Goal: Transaction & Acquisition: Purchase product/service

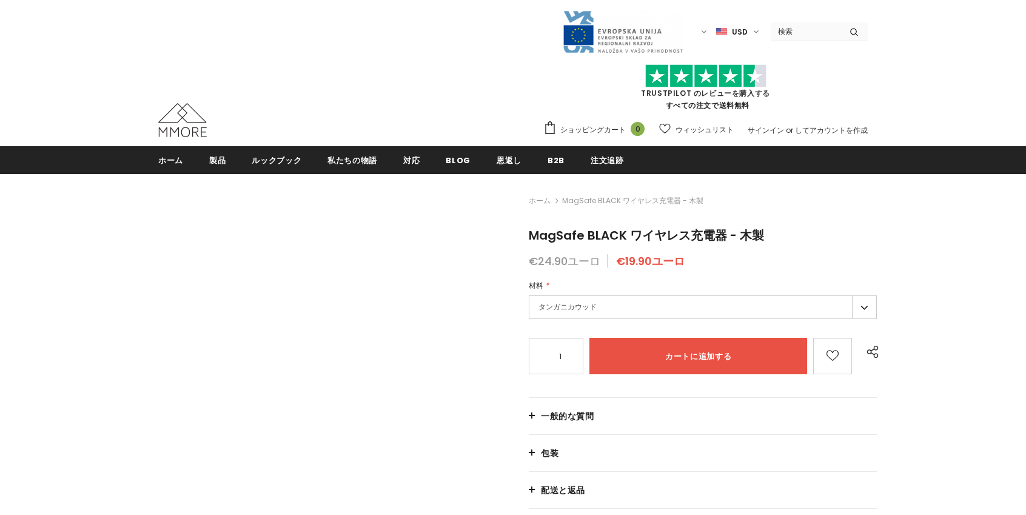
type input "Add to cart"
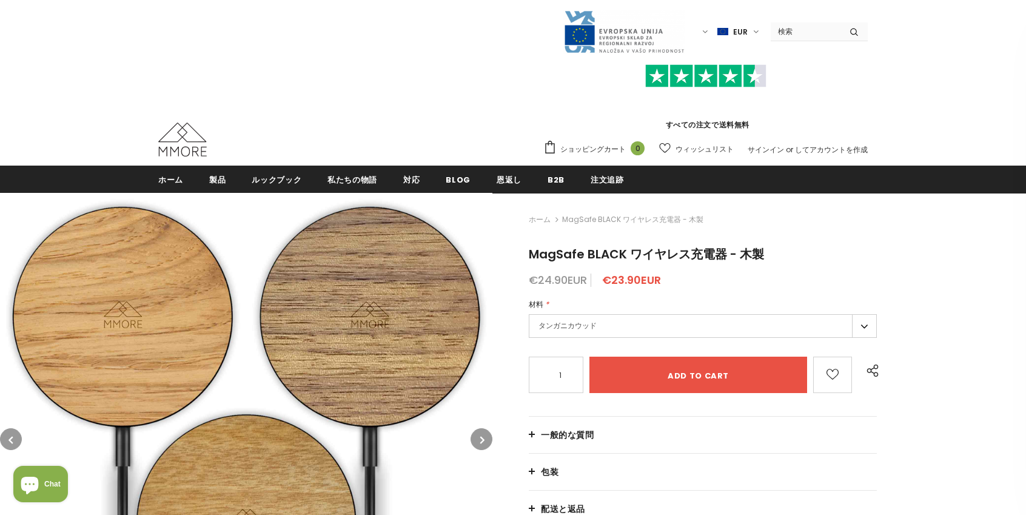
type input "0"
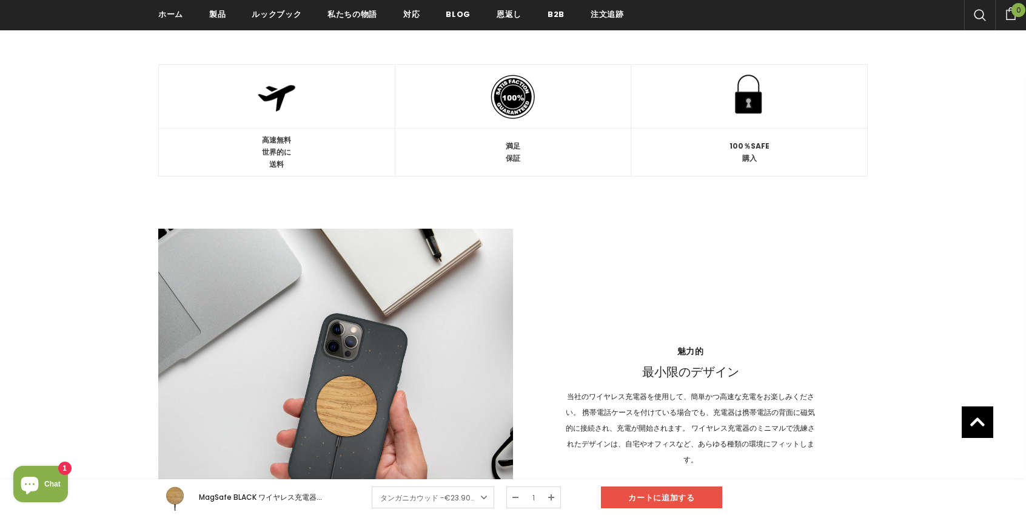
scroll to position [977, 0]
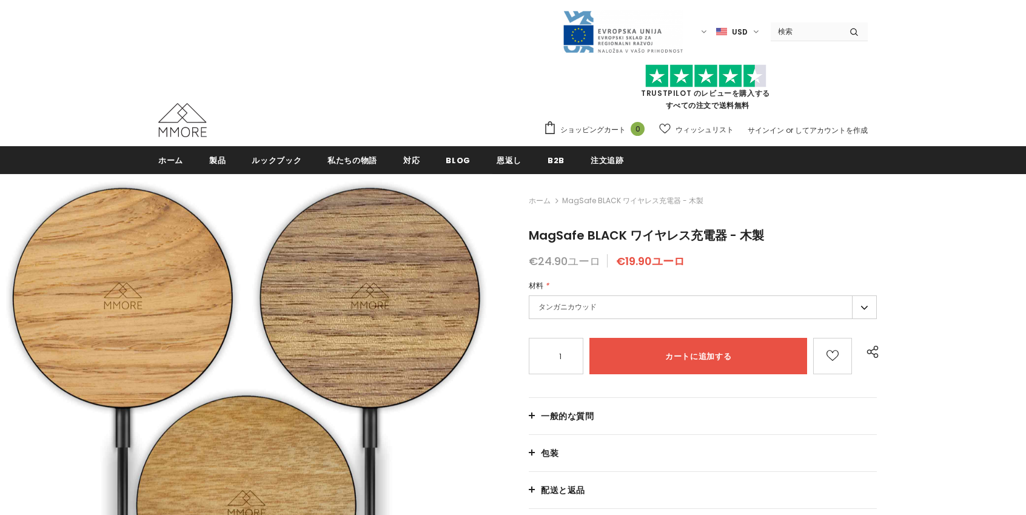
type input "Add to cart"
